Goal: Obtain resource: Obtain resource

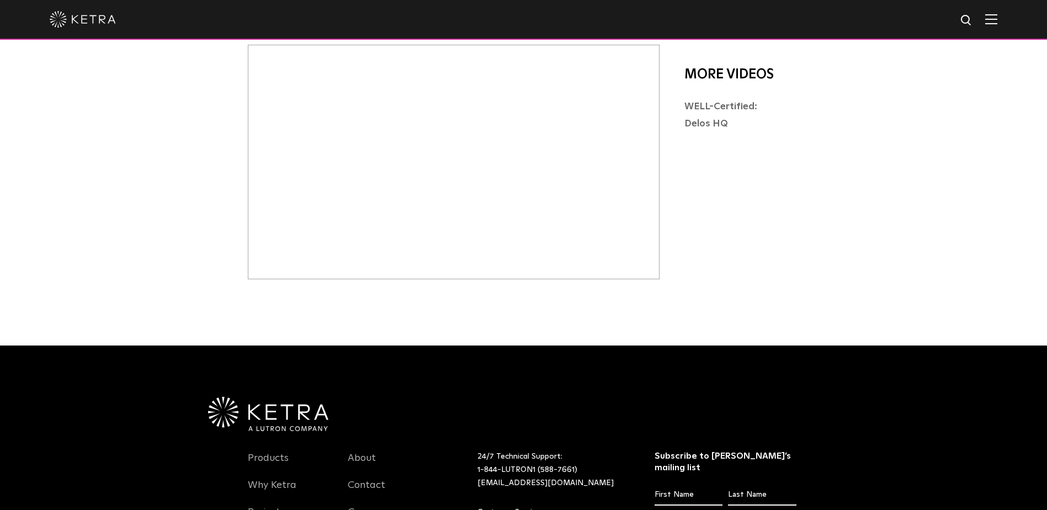
scroll to position [166, 0]
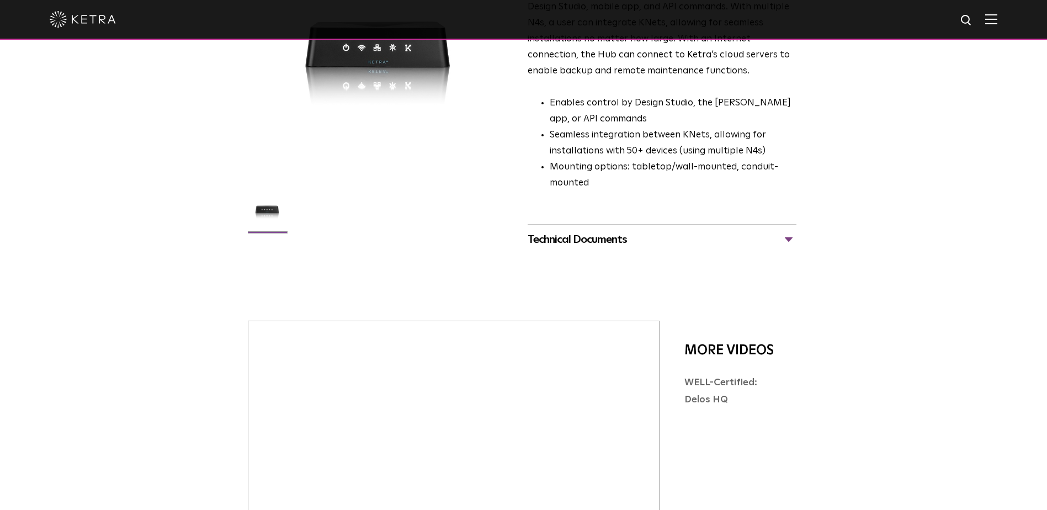
click at [780, 231] on div "Technical Documents" at bounding box center [662, 240] width 269 height 18
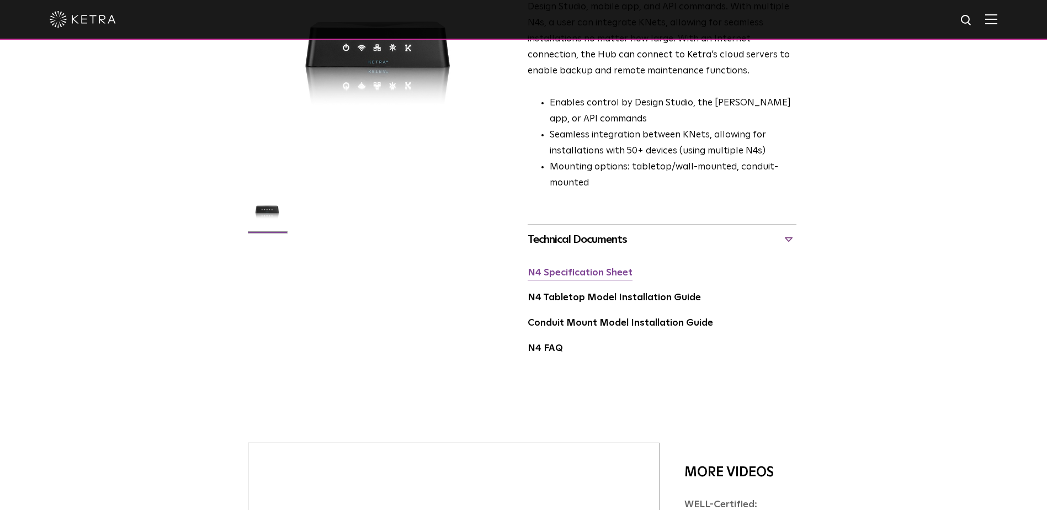
click at [561, 268] on link "N4 Specification Sheet" at bounding box center [580, 272] width 105 height 9
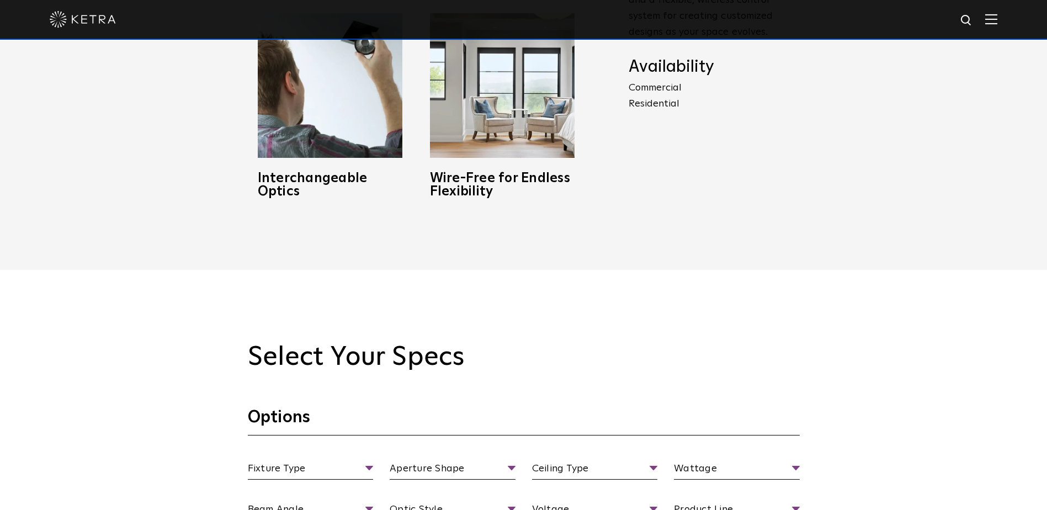
scroll to position [1048, 0]
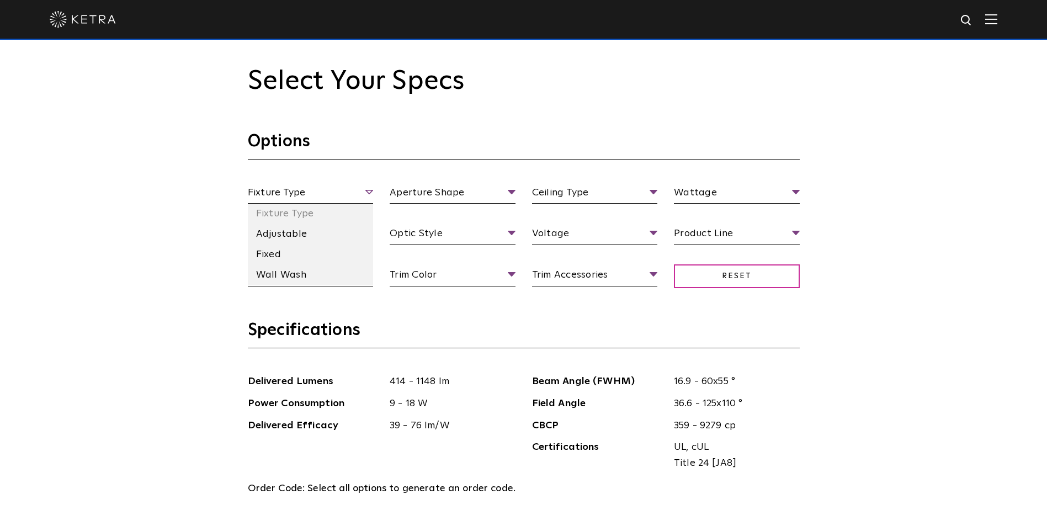
click at [354, 193] on span "Fixture Type" at bounding box center [311, 194] width 126 height 19
